Goal: Task Accomplishment & Management: Manage account settings

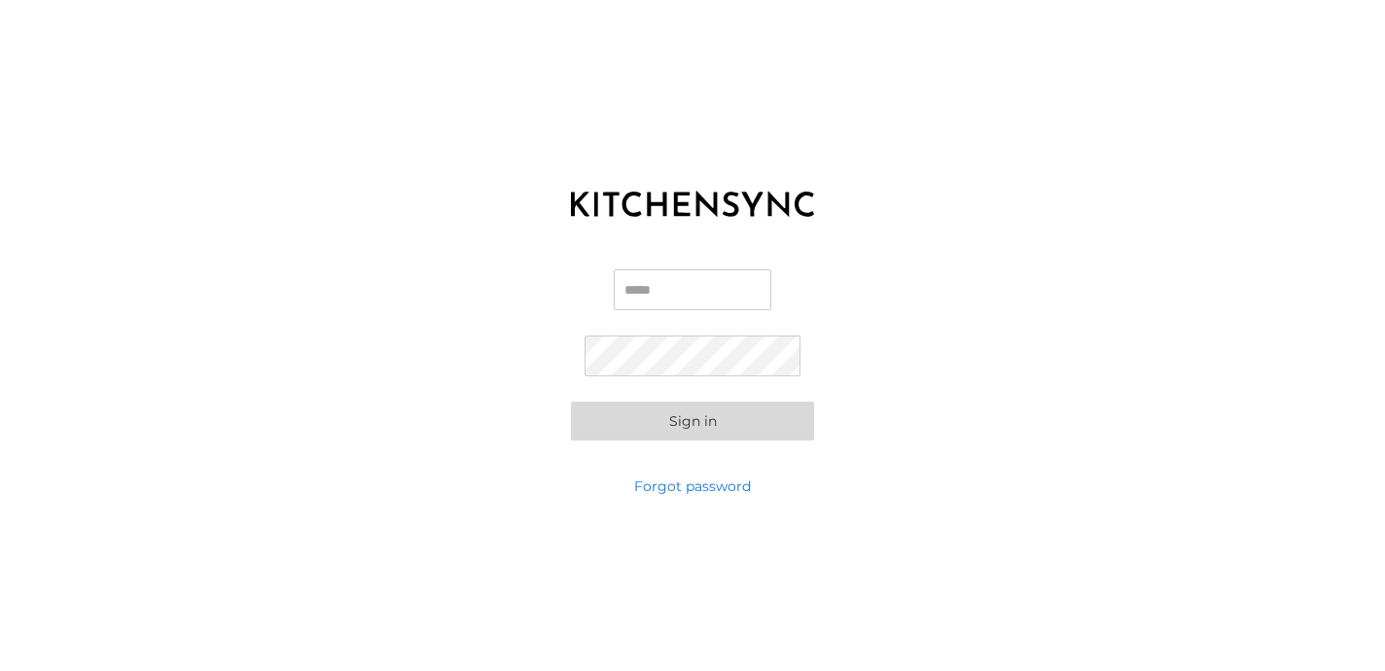
type input "**********"
click at [691, 419] on button "Sign in" at bounding box center [692, 421] width 243 height 39
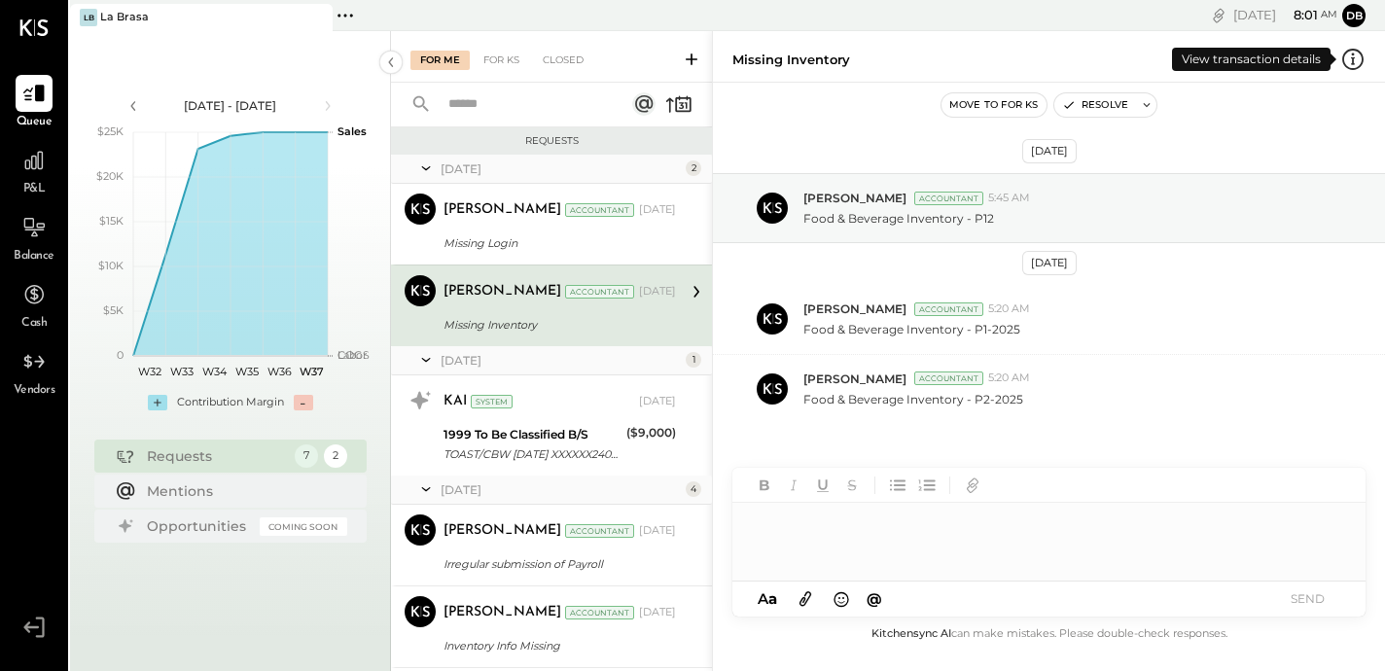
click at [1354, 56] on icon at bounding box center [1353, 59] width 25 height 25
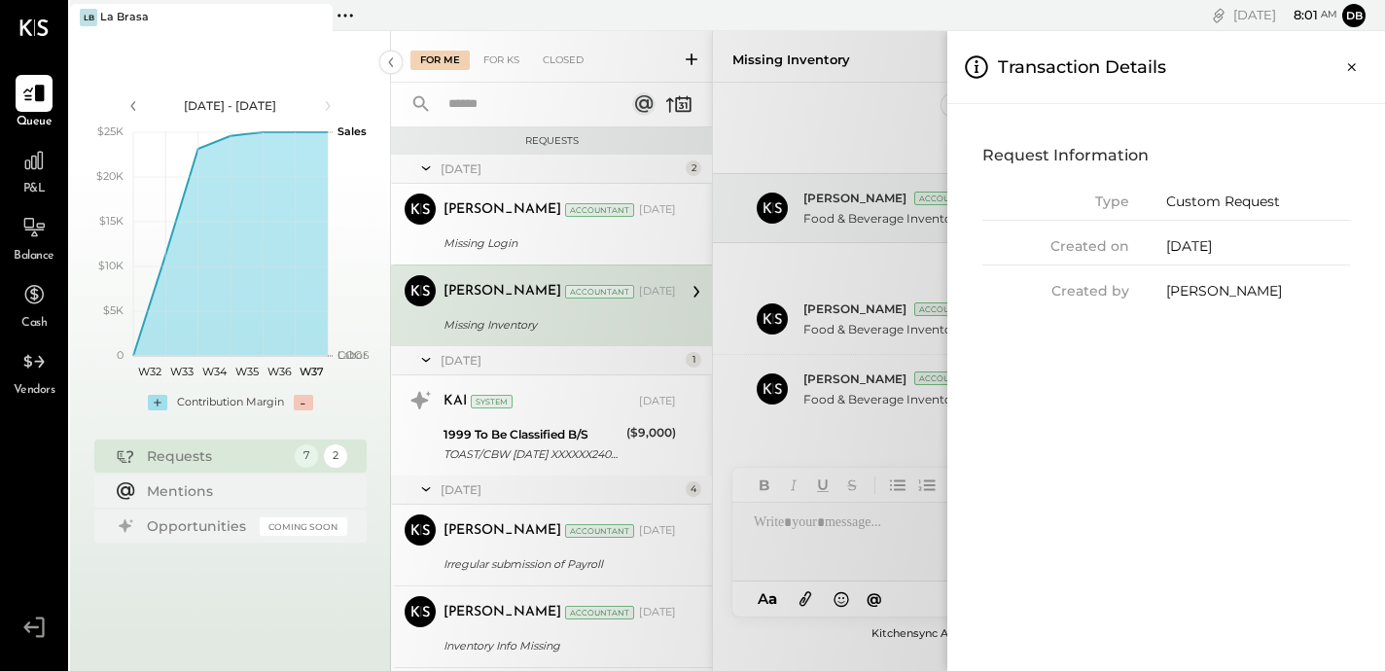
click at [633, 56] on div "For Me For KS Closed Requests [DATE] 2 [PERSON_NAME] Accountant [PERSON_NAME] A…" at bounding box center [888, 351] width 994 height 640
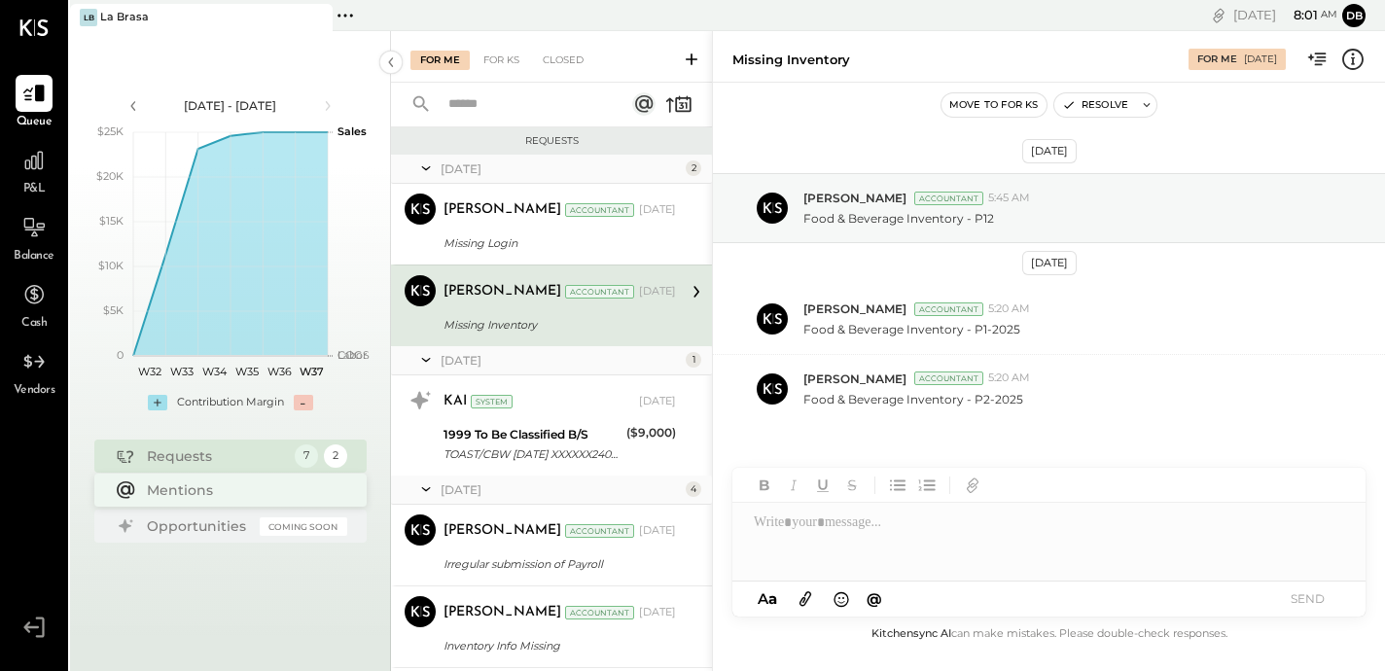
click at [155, 493] on div "Mentions" at bounding box center [242, 490] width 191 height 19
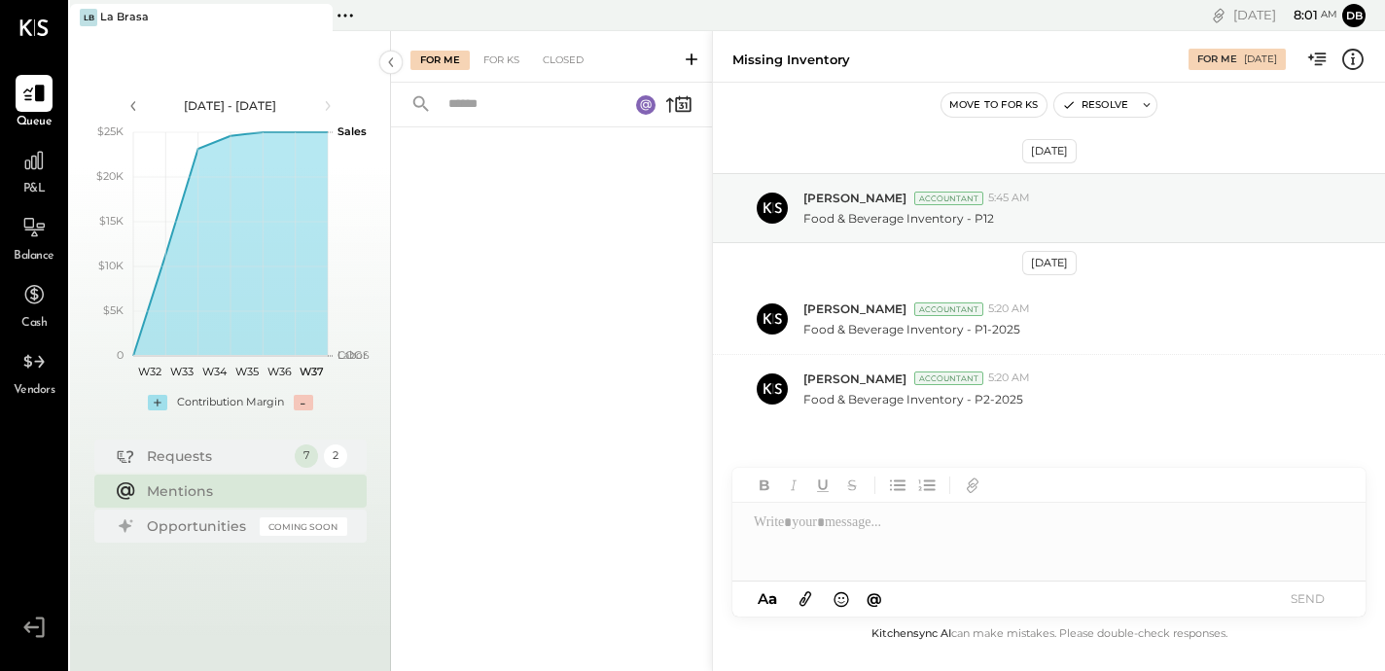
click at [37, 25] on icon at bounding box center [33, 27] width 29 height 17
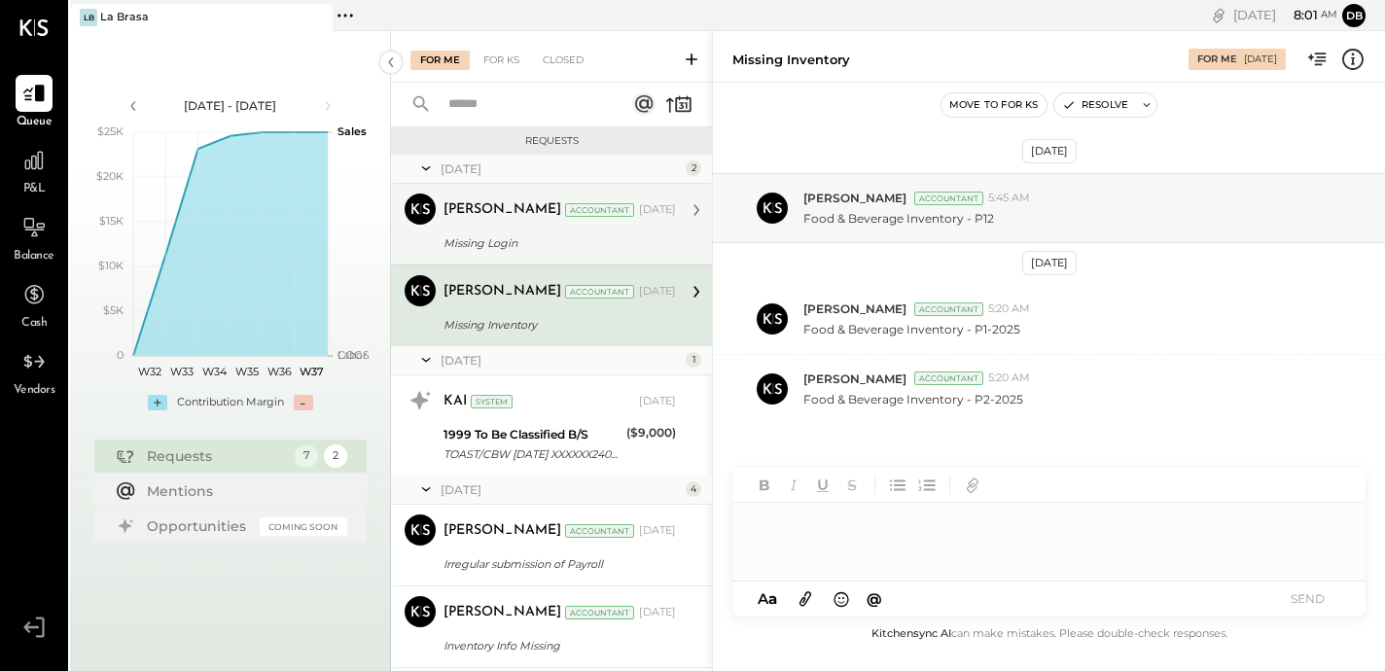
click at [573, 238] on div "Missing Login" at bounding box center [557, 242] width 227 height 19
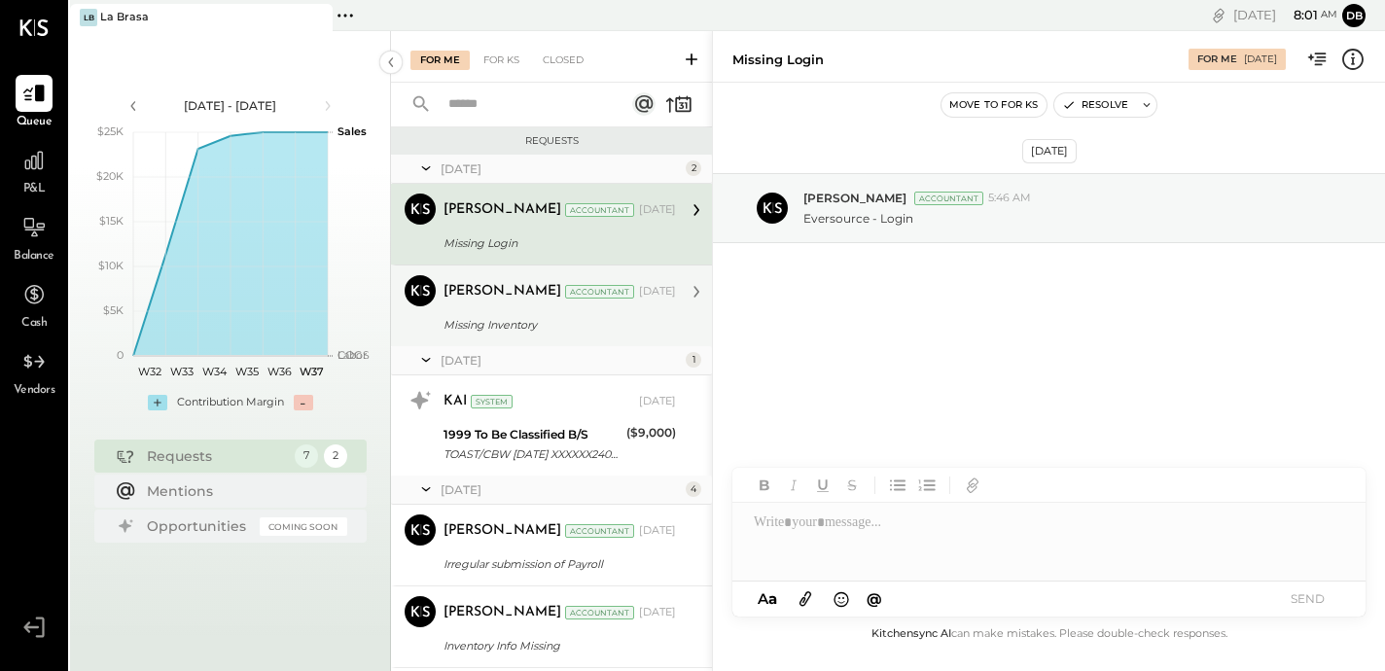
click at [564, 320] on div "Missing Inventory" at bounding box center [557, 324] width 227 height 19
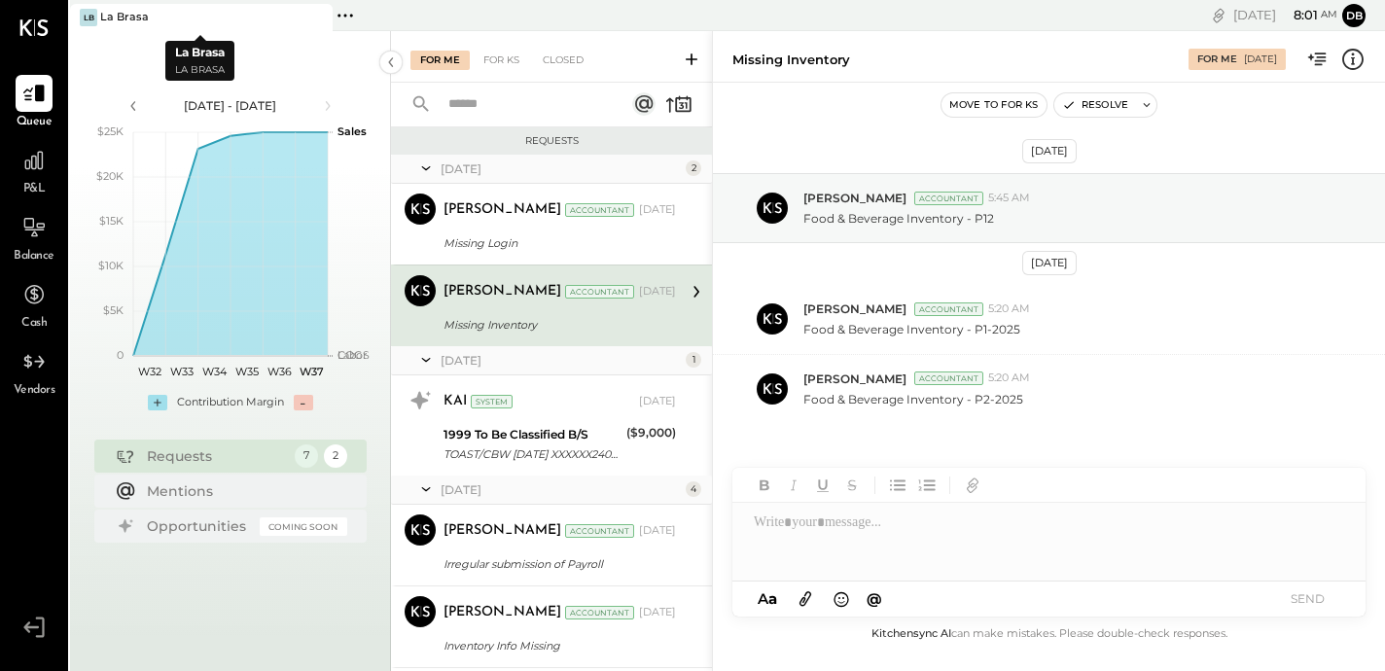
click at [111, 17] on div "La Brasa" at bounding box center [124, 18] width 49 height 16
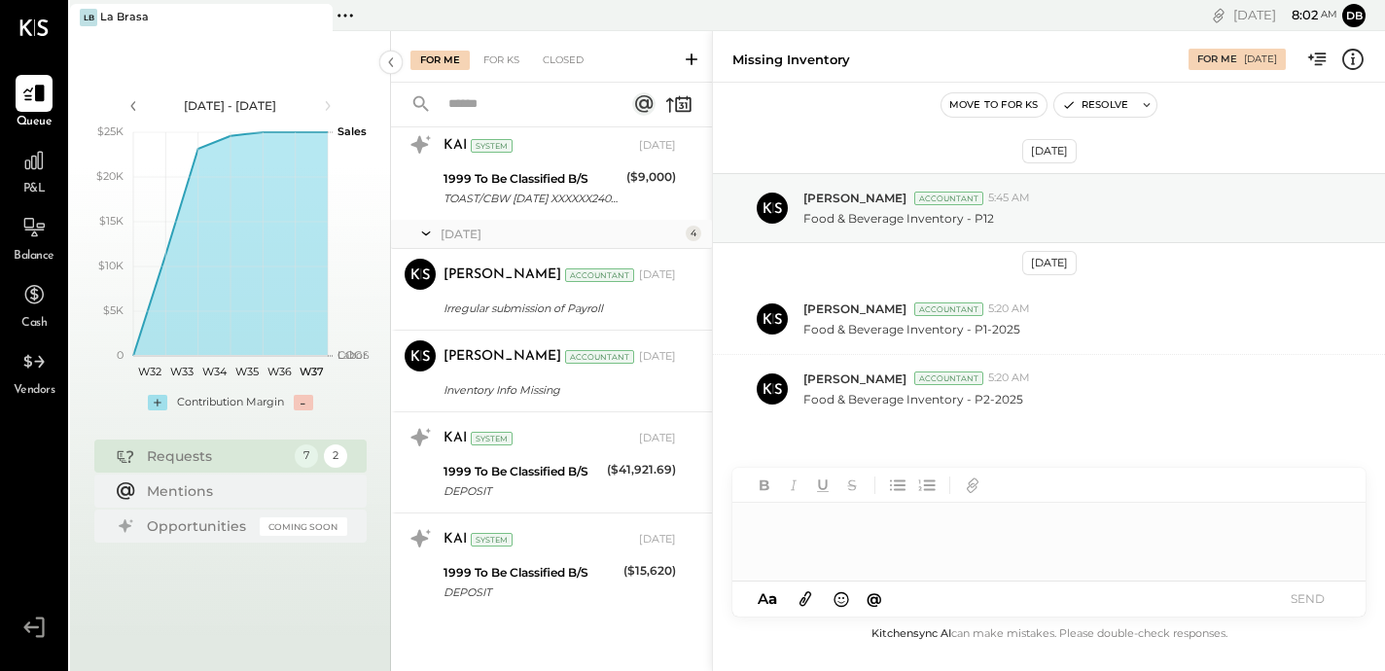
scroll to position [256, 0]
click at [1318, 55] on icon at bounding box center [1318, 59] width 25 height 25
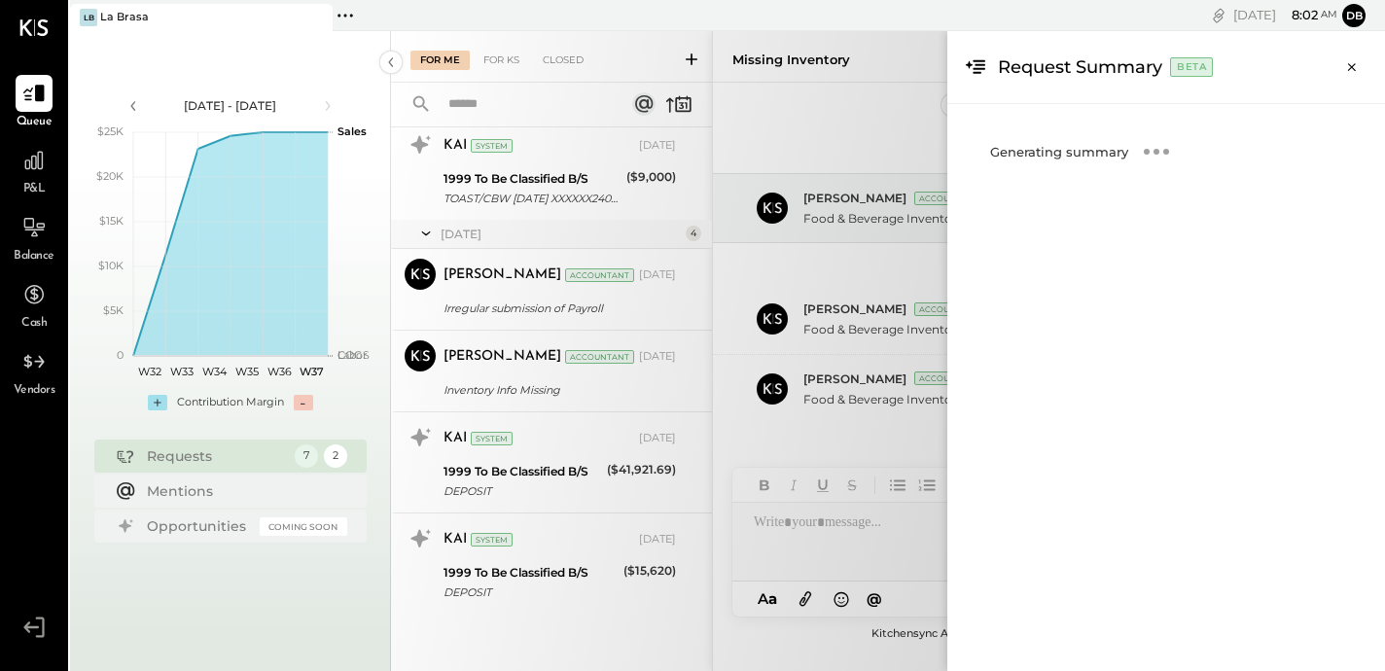
click at [977, 70] on icon at bounding box center [976, 67] width 27 height 27
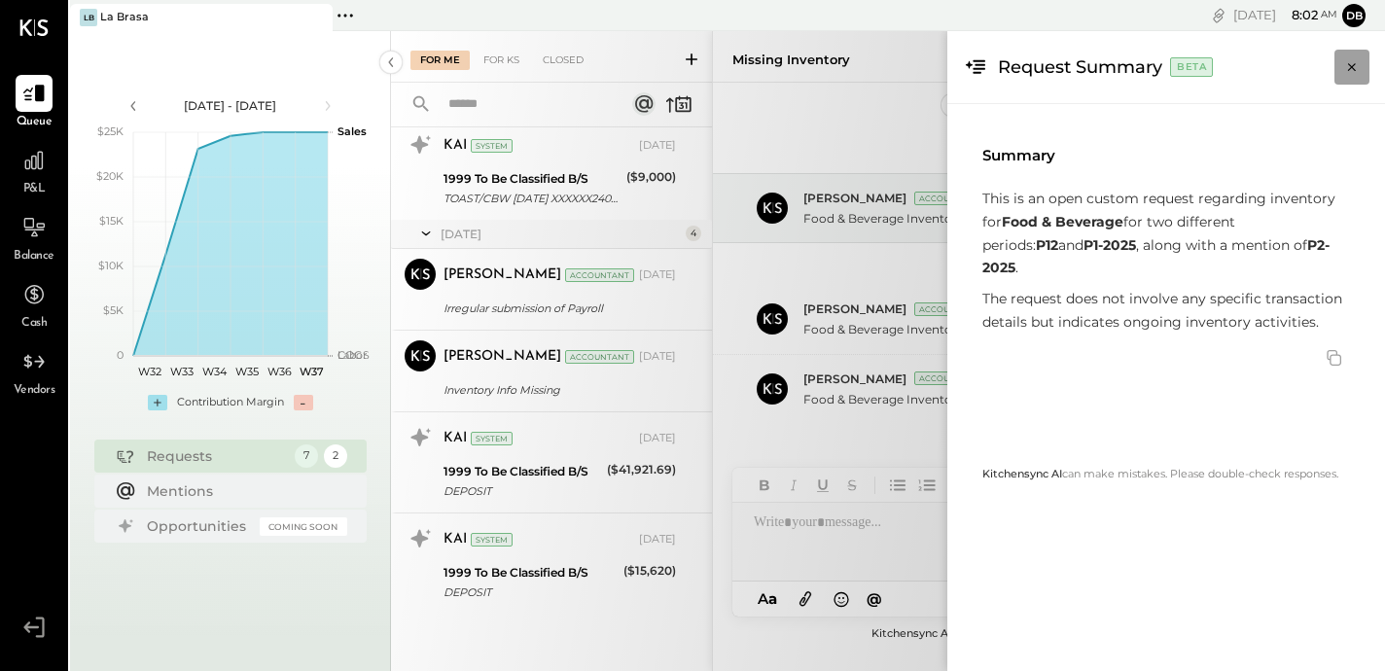
click at [1355, 72] on icon "Close panel" at bounding box center [1352, 66] width 19 height 19
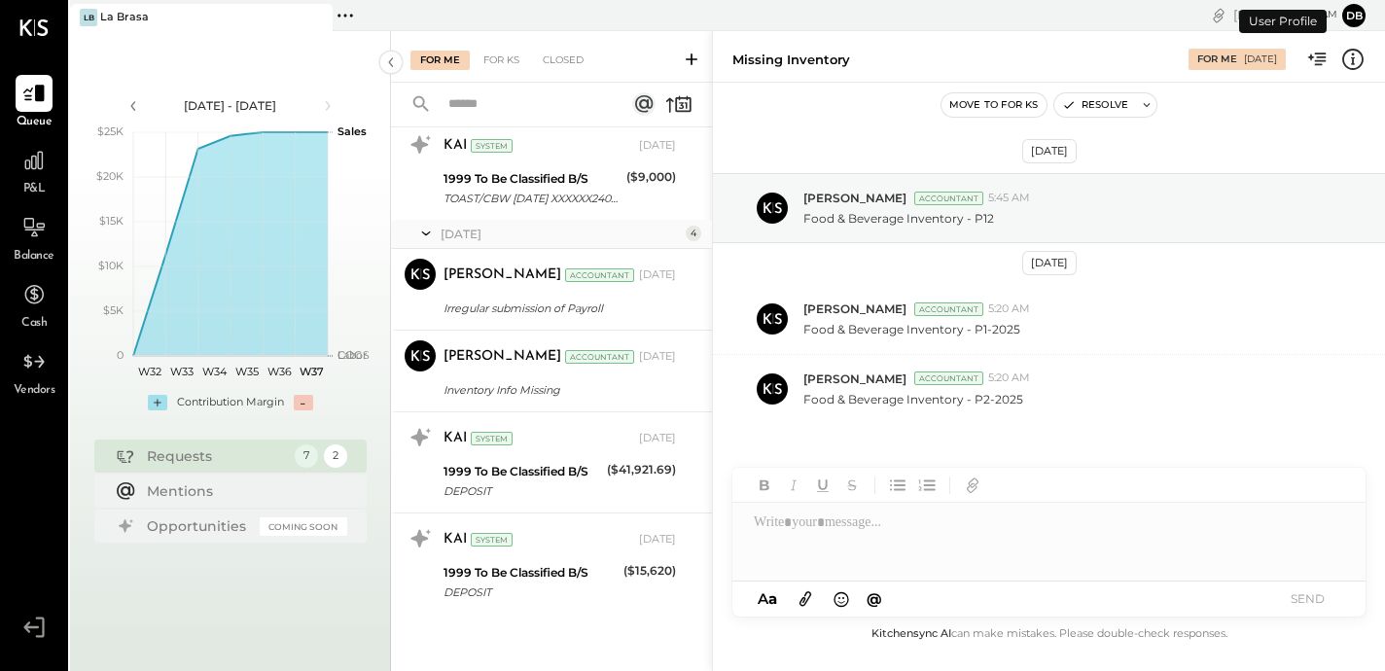
click at [1354, 15] on button "db" at bounding box center [1354, 15] width 23 height 23
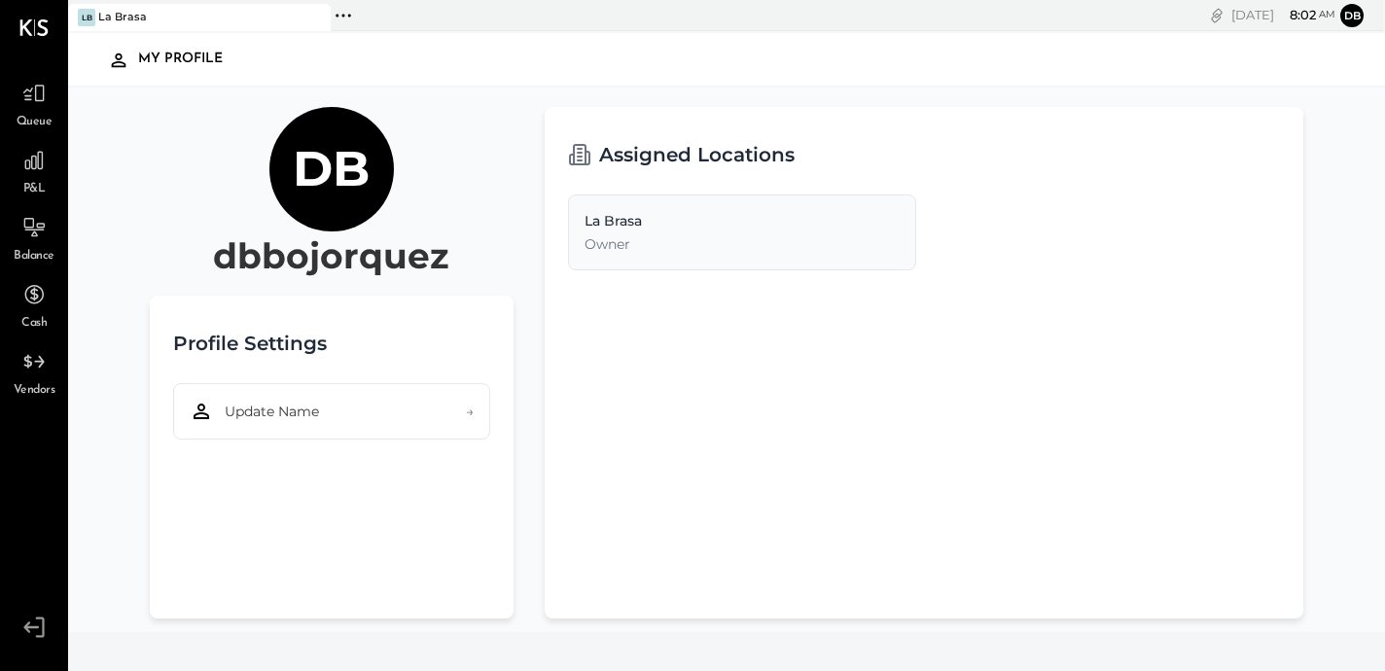
click at [460, 101] on div "db dbbojorquez Profile Settings Update Name → Assigned Locations [GEOGRAPHIC_DA…" at bounding box center [726, 360] width 1317 height 545
click at [131, 18] on div "La Brasa" at bounding box center [122, 18] width 49 height 16
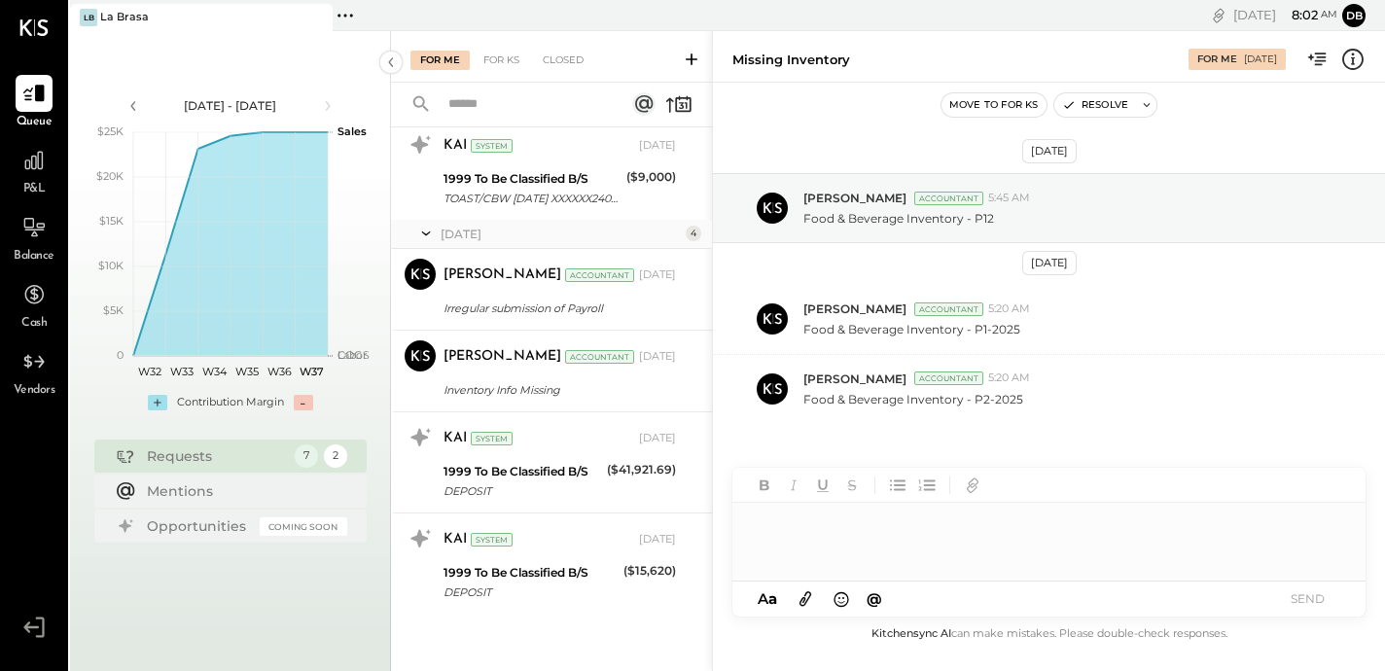
scroll to position [256, 0]
click at [279, 523] on div "Coming Soon" at bounding box center [304, 526] width 88 height 18
click at [263, 524] on div "Coming Soon" at bounding box center [304, 526] width 88 height 18
click at [219, 523] on div "Opportunities" at bounding box center [198, 525] width 103 height 19
click at [227, 459] on div "Requests" at bounding box center [216, 456] width 138 height 19
